Goal: Transaction & Acquisition: Purchase product/service

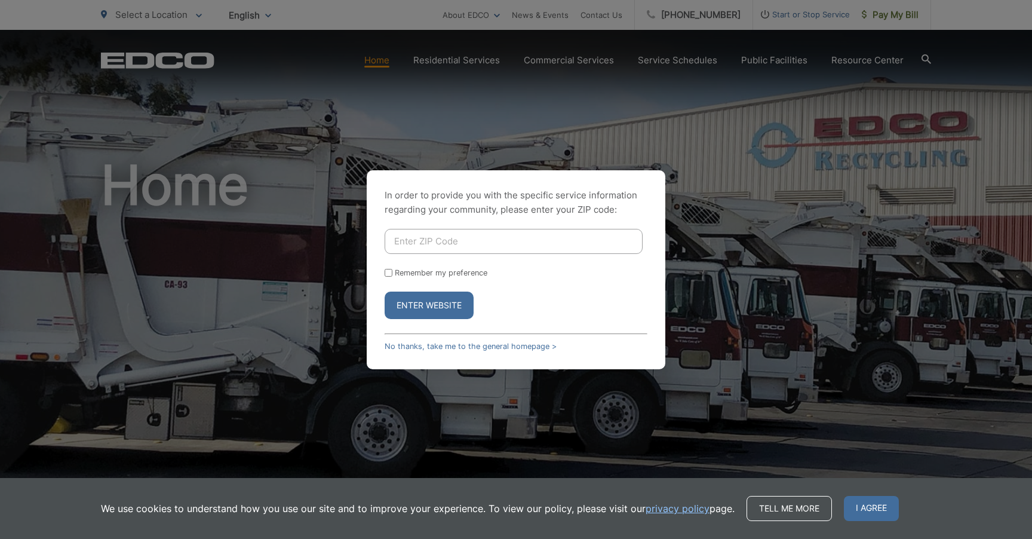
click at [434, 236] on input "Enter ZIP Code" at bounding box center [514, 241] width 258 height 25
type input "90245"
click at [448, 299] on button "Enter Website" at bounding box center [429, 304] width 89 height 27
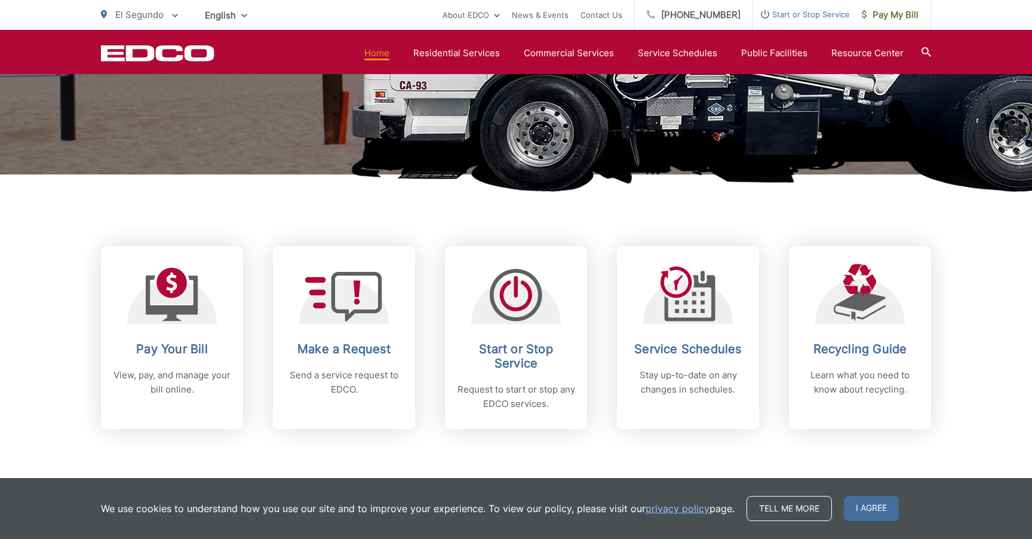
scroll to position [350, 0]
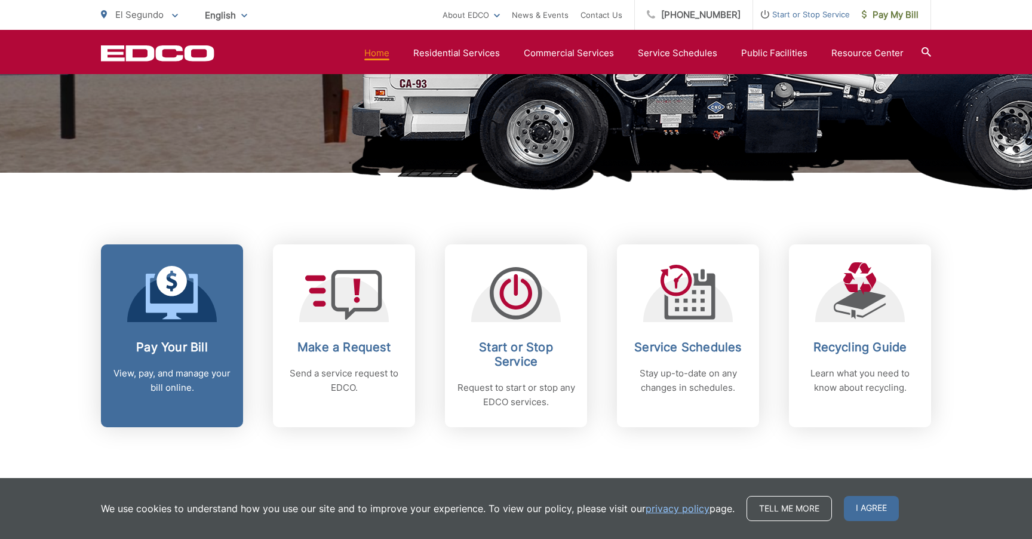
click at [179, 355] on div "Pay Your Bill View, pay, and manage your bill online." at bounding box center [172, 367] width 118 height 55
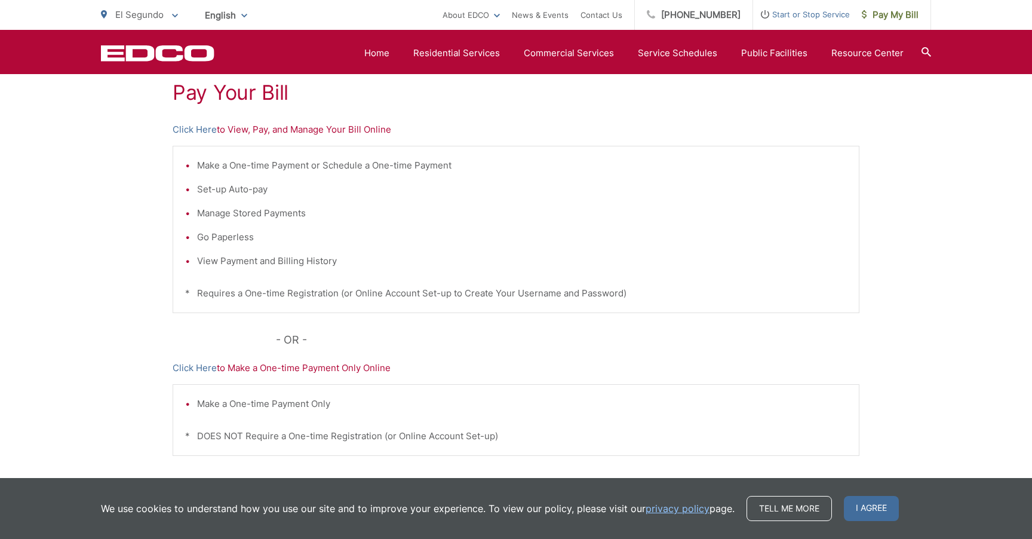
scroll to position [228, 0]
click at [296, 132] on p "Click Here to View, Pay, and Manage Your Bill Online" at bounding box center [516, 132] width 687 height 14
click at [201, 136] on link "Click Here" at bounding box center [195, 132] width 44 height 14
